Goal: Register for event/course

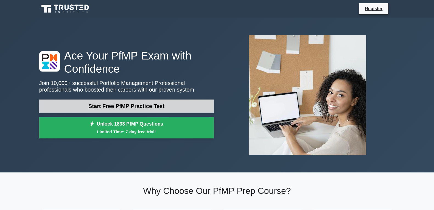
click at [129, 104] on link "Start Free PfMP Practice Test" at bounding box center [126, 106] width 175 height 13
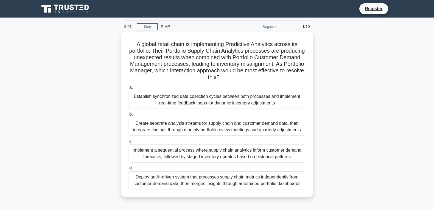
click at [318, 21] on div "9:01 Stop PfMP Beginner 1/10 A global retail chain is implementing Predictive A…" at bounding box center [217, 157] width 363 height 275
click at [424, 19] on main "8:59 Stop PfMP Beginner 1/10 A global retail chain is implementing Predictive A…" at bounding box center [217, 157] width 434 height 279
click at [382, 9] on link "Register" at bounding box center [374, 8] width 24 height 7
